Goal: Check status: Check status

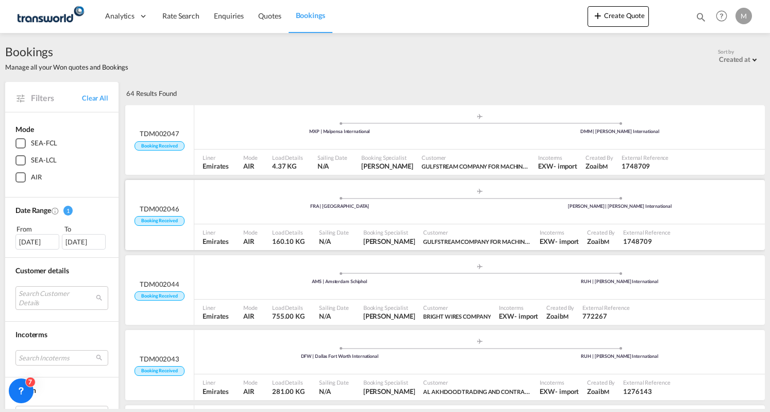
click at [237, 192] on div ".a{fill:#aaa8ad;} .a{fill:#aaa8ad;} FRA | [GEOGRAPHIC_DATA] [PERSON_NAME] | [PE…" at bounding box center [479, 203] width 571 height 31
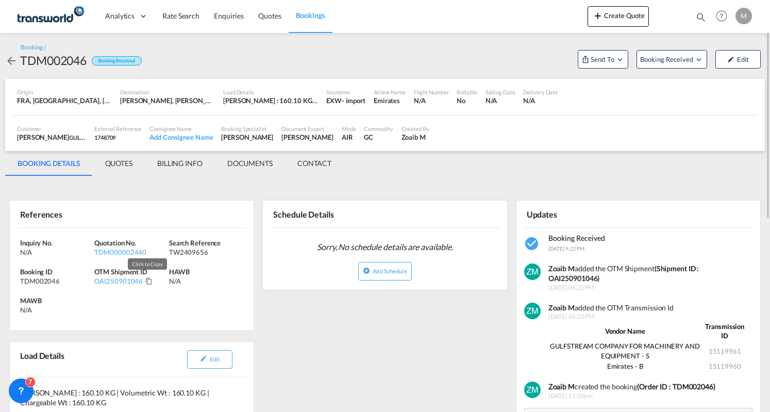
click at [149, 281] on md-icon "Click to Copy" at bounding box center [148, 280] width 7 height 7
click at [171, 159] on md-tab-item "BILLING INFO" at bounding box center [180, 163] width 70 height 25
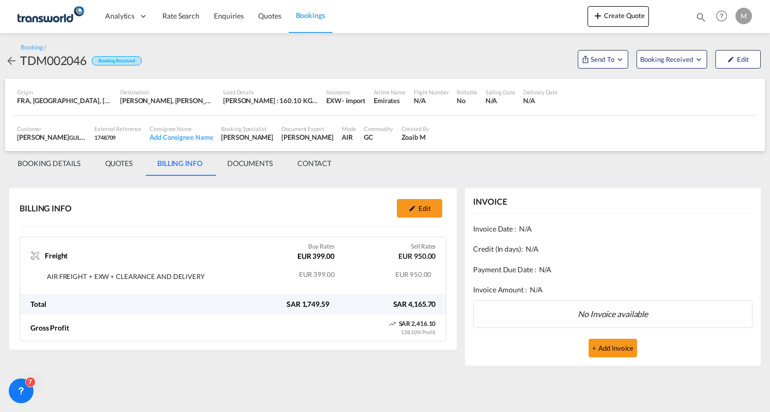
click at [310, 19] on span "Bookings" at bounding box center [310, 15] width 29 height 9
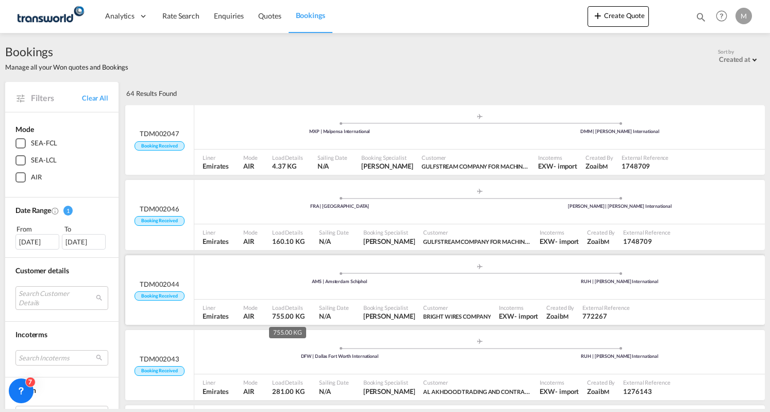
click at [274, 305] on span "Load Details" at bounding box center [288, 308] width 32 height 8
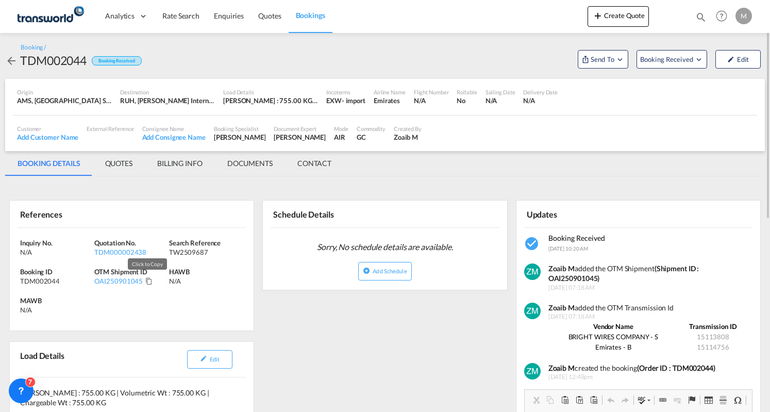
click at [150, 284] on md-icon "Click to Copy" at bounding box center [148, 280] width 7 height 7
click at [167, 163] on md-tab-item "BILLING INFO" at bounding box center [180, 163] width 70 height 25
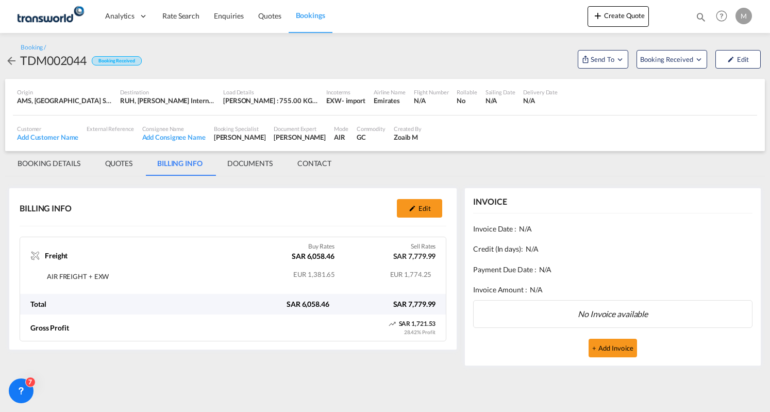
click at [307, 14] on span "Bookings" at bounding box center [310, 15] width 29 height 9
